Goal: Check status: Check status

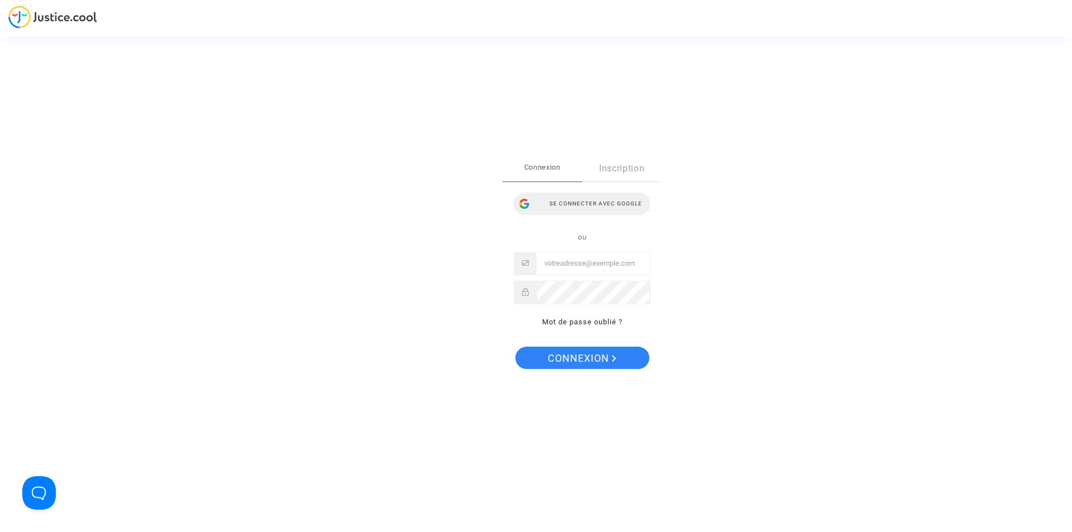
click at [609, 200] on div "Se connecter avec Google" at bounding box center [582, 204] width 137 height 22
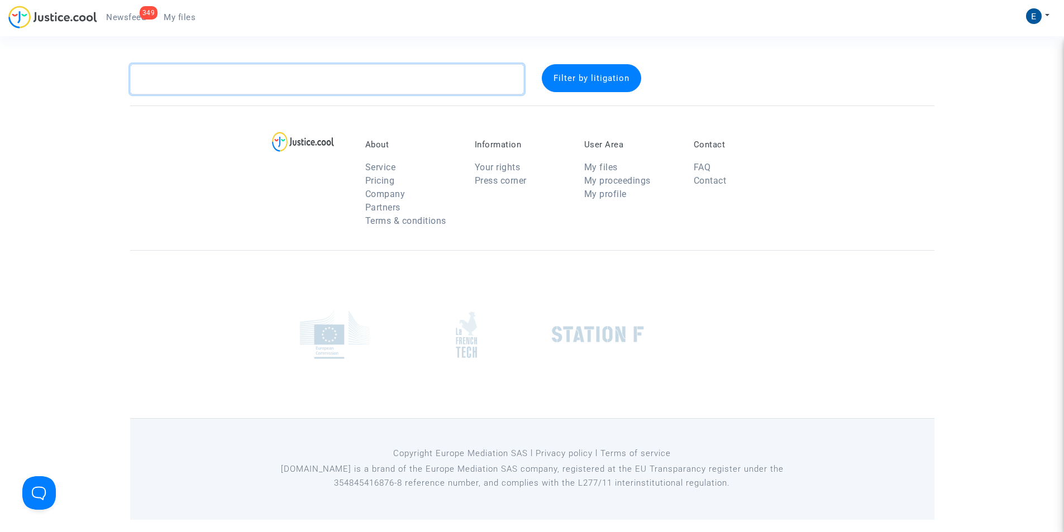
click at [261, 70] on textarea at bounding box center [327, 79] width 394 height 30
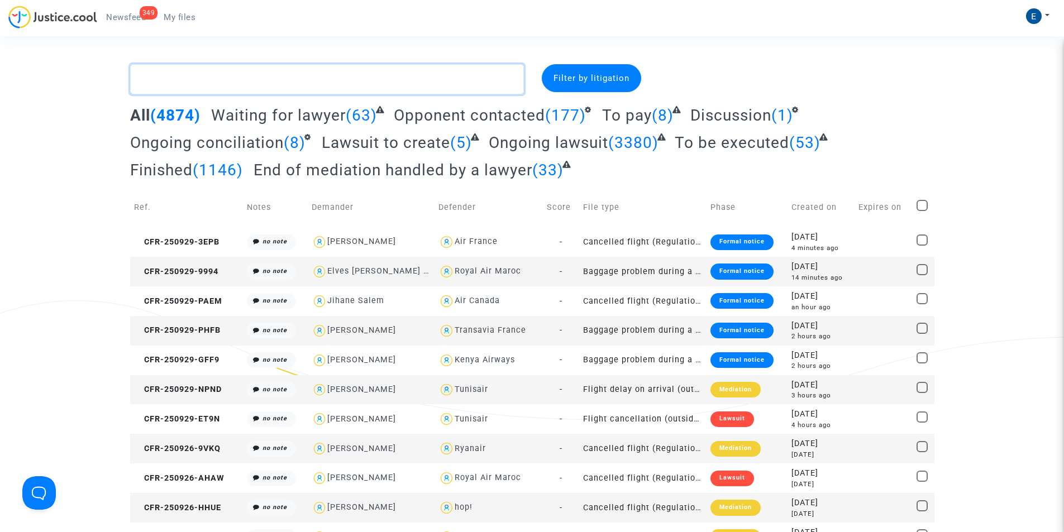
paste textarea "CFR-240806-28XM"
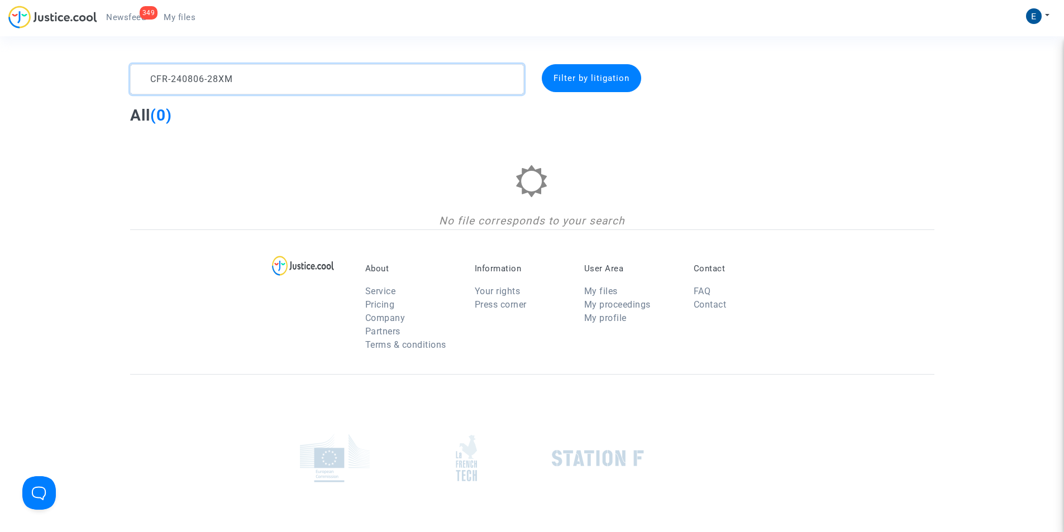
type textarea "CFR-240806-28XM"
